Goal: Complete application form

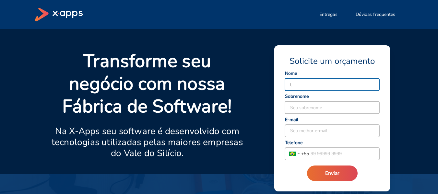
type input "Thayana"
type input "Salgueiro"
type input "[EMAIL_ADDRESS][DOMAIN_NAME]"
type input "[PHONE_NUMBER]"
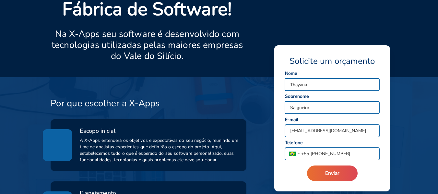
scroll to position [130, 0]
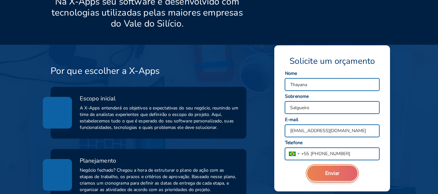
click at [332, 173] on span "Enviar" at bounding box center [332, 173] width 14 height 7
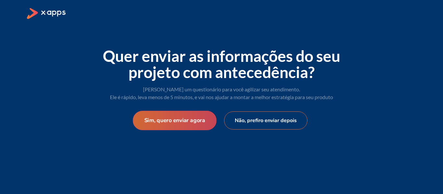
click at [182, 120] on button "Sim, quero enviar agora" at bounding box center [175, 120] width 84 height 19
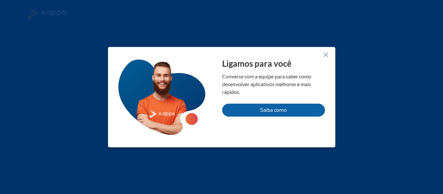
click at [326, 54] on icon at bounding box center [326, 55] width 8 height 8
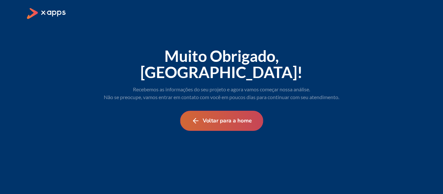
click at [230, 111] on button "Voltar para a home" at bounding box center [221, 121] width 83 height 20
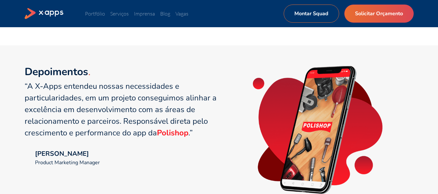
scroll to position [422, 0]
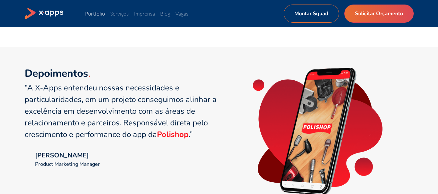
click at [101, 13] on link "Portfólio" at bounding box center [95, 13] width 20 height 6
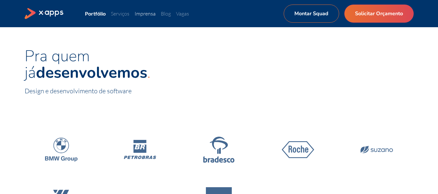
click at [149, 12] on link "Imprensa" at bounding box center [145, 13] width 21 height 6
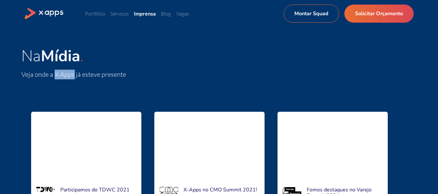
drag, startPoint x: 57, startPoint y: 75, endPoint x: 77, endPoint y: 79, distance: 19.5
click at [77, 79] on span "Veja onde a X-Apps já esteve presente" at bounding box center [77, 75] width 105 height 10
copy span "X-Apps"
click at [124, 64] on h1 "Na Mídia" at bounding box center [77, 56] width 105 height 17
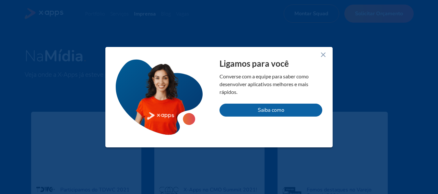
click at [319, 54] on icon at bounding box center [323, 55] width 8 height 8
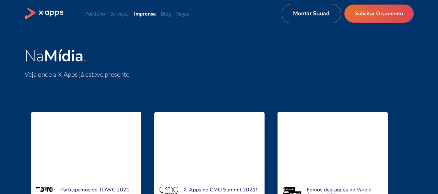
click at [308, 14] on link "Montar Squad" at bounding box center [310, 13] width 59 height 19
